Goal: Task Accomplishment & Management: Use online tool/utility

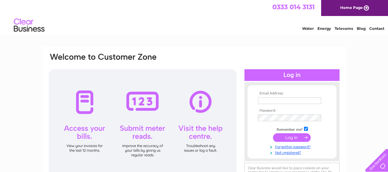
type input "nigelforster@aol.com"
click at [292, 136] on input "submit" at bounding box center [292, 137] width 38 height 9
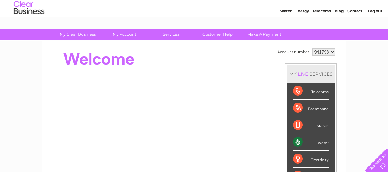
scroll to position [19, 0]
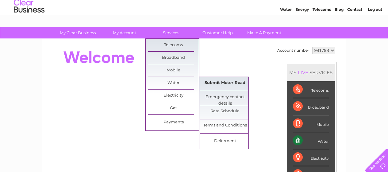
click at [225, 85] on link "Submit Meter Read" at bounding box center [225, 83] width 51 height 12
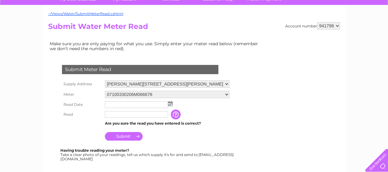
scroll to position [53, 0]
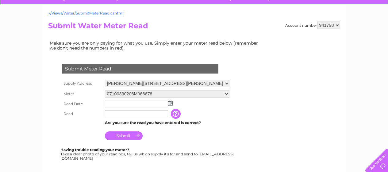
click at [171, 103] on img at bounding box center [170, 102] width 5 height 5
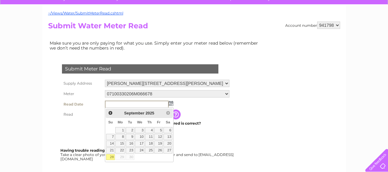
click at [109, 157] on link "28" at bounding box center [110, 157] width 9 height 6
type input "2025/09/28"
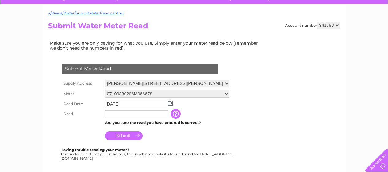
click at [118, 112] on input "text" at bounding box center [136, 113] width 63 height 7
type input "16010"
click at [132, 135] on input "Submit" at bounding box center [124, 136] width 38 height 9
